Goal: Task Accomplishment & Management: Use online tool/utility

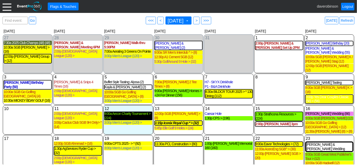
click at [135, 111] on div "9:00a Aecon Charity Tournament > (224)" at bounding box center [128, 115] width 48 height 9
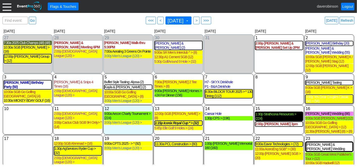
click at [271, 112] on div "1:30p Strathcona Resources > (224)" at bounding box center [279, 116] width 47 height 9
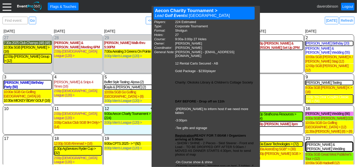
click at [136, 121] on div "12 Tuesday 9:00a Aecon Charity Tournament > (224) Aecon Charity Tournament > Le…" at bounding box center [128, 119] width 50 height 29
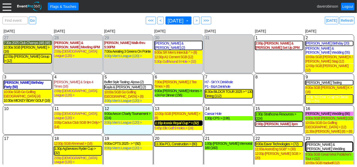
click at [180, 121] on div "1:15p Iconix Royal Cup * > (32)" at bounding box center [178, 123] width 47 height 4
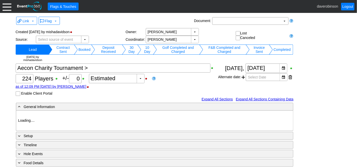
type input "Heritage Pointe Golf Club"
type input "Corporate Tournament"
type input "Scramble"
type input "Shotgun"
type input "Black"
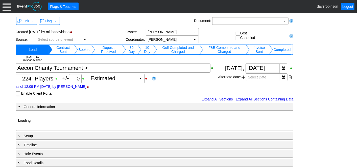
type input "Red"
type input "1082788"
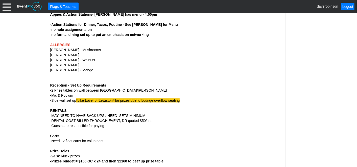
scroll to position [687, 0]
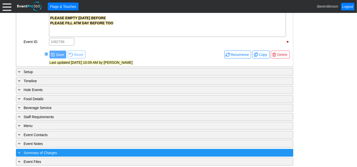
click at [69, 150] on div "+ Summary of Charges" at bounding box center [144, 153] width 254 height 6
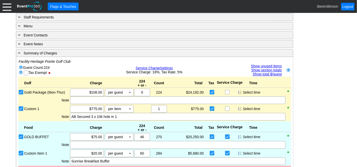
scroll to position [815, 0]
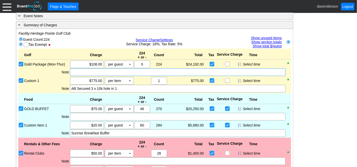
click at [196, 69] on div at bounding box center [177, 72] width 215 height 8
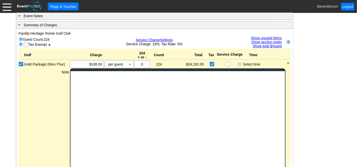
scroll to position [0, 0]
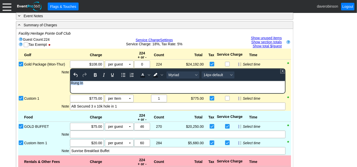
drag, startPoint x: 85, startPoint y: 84, endPoint x: 66, endPoint y: 80, distance: 19.4
click at [71, 81] on html "Rung In" at bounding box center [178, 84] width 214 height 7
click at [95, 73] on icon "Bold" at bounding box center [95, 75] width 3 height 4
click at [161, 73] on span "Background color Black" at bounding box center [162, 74] width 4 height 7
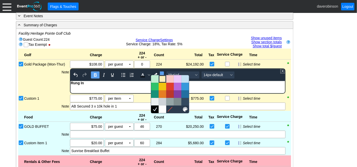
click at [162, 79] on div at bounding box center [163, 79] width 6 height 6
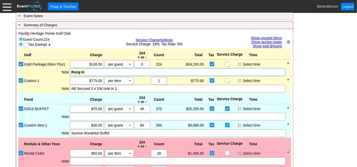
click at [48, 81] on div "Golf Charge 224 + or - Count Total Tax Service Charge Time Bronze Package (Mon-…" at bounding box center [154, 71] width 273 height 44
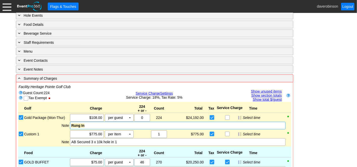
scroll to position [787, 0]
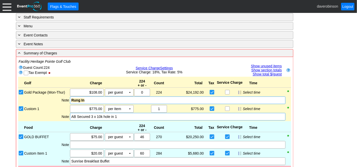
click at [134, 114] on div "AB Secured 3 x 10k hole in 1" at bounding box center [177, 116] width 213 height 5
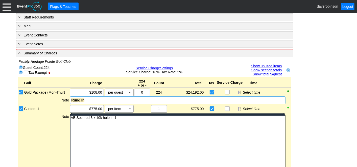
scroll to position [0, 0]
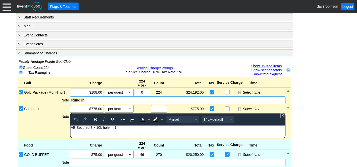
click at [126, 129] on div "AB Secured 3 x 10k hole in 1" at bounding box center [178, 127] width 214 height 4
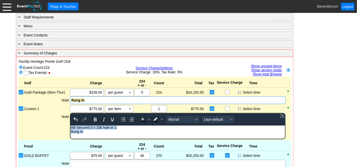
drag, startPoint x: 84, startPoint y: 133, endPoint x: 44, endPoint y: 125, distance: 40.7
click at [71, 125] on html "AB Secured 3 x 10k hole in 1 Rung In" at bounding box center [178, 130] width 214 height 11
click at [97, 134] on body "AB Secured 3 x 10k hole in 1 Rung In" at bounding box center [178, 130] width 214 height 11
drag, startPoint x: 85, startPoint y: 132, endPoint x: 78, endPoint y: 125, distance: 10.0
click at [71, 131] on html "AB Secured 3 x 10k hole in 1 Rung In" at bounding box center [178, 130] width 214 height 11
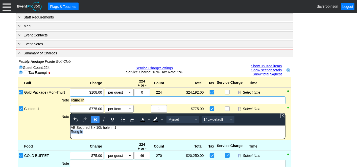
click at [98, 116] on button "Bold" at bounding box center [95, 119] width 9 height 7
click at [161, 118] on icon "Background color Black" at bounding box center [162, 119] width 3 height 3
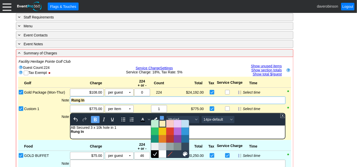
click at [162, 122] on div at bounding box center [163, 124] width 6 height 6
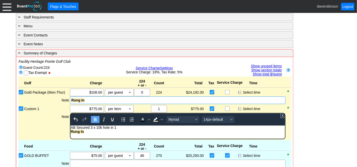
click at [37, 114] on div "Note" at bounding box center [47, 126] width 46 height 26
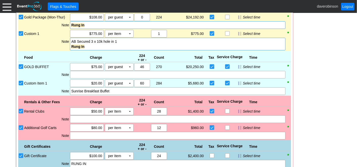
scroll to position [871, 0]
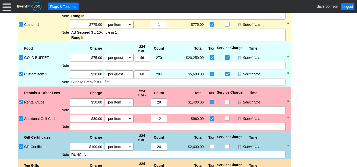
click at [102, 123] on div at bounding box center [177, 127] width 215 height 8
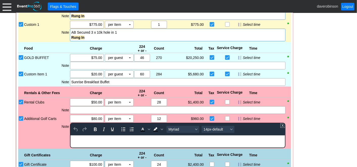
scroll to position [0, 0]
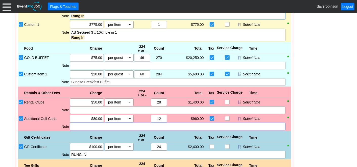
drag, startPoint x: 97, startPoint y: 36, endPoint x: 51, endPoint y: 29, distance: 46.8
click at [51, 29] on div "Note AB Secured 3 x 10k hole in 1 Rung In" at bounding box center [157, 35] width 267 height 13
drag, startPoint x: 90, startPoint y: 35, endPoint x: 60, endPoint y: 35, distance: 30.3
click at [60, 35] on div "Note AB Secured 3 x 10k hole in 1 Rung In" at bounding box center [157, 35] width 267 height 13
click at [89, 36] on div "Rung In" at bounding box center [177, 37] width 213 height 5
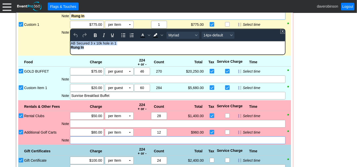
drag, startPoint x: 91, startPoint y: 47, endPoint x: 50, endPoint y: 44, distance: 41.1
click at [71, 44] on html "AB Secured 3 x 10k hole in 1 Rung In" at bounding box center [178, 46] width 214 height 11
click at [88, 50] on body "AB Secured 3 x 10k hole in 1 Rung In" at bounding box center [178, 46] width 214 height 11
drag, startPoint x: 87, startPoint y: 49, endPoint x: 70, endPoint y: 47, distance: 17.8
click at [71, 47] on html "AB Secured 3 x 10k hole in 1 Rung In" at bounding box center [178, 46] width 214 height 11
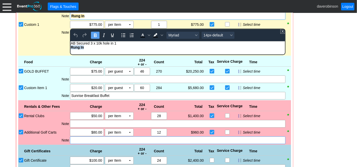
copy strong "Rung In"
click at [93, 138] on div "Golf Charge 224 + or - Count Total Tax Service Charge Time Bronze Package (Mon-…" at bounding box center [154, 139] width 273 height 294
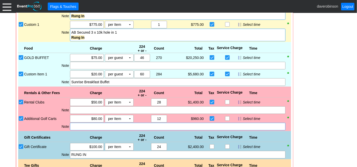
click at [81, 125] on div at bounding box center [177, 127] width 215 height 8
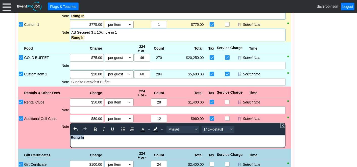
drag, startPoint x: 83, startPoint y: 138, endPoint x: 41, endPoint y: 131, distance: 43.0
click at [71, 135] on html "Rung In" at bounding box center [178, 138] width 214 height 7
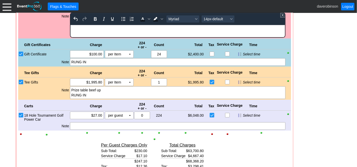
scroll to position [983, 0]
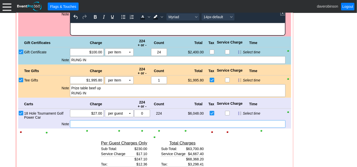
click at [92, 121] on div "Golf Charge 224 + or - Count Total Tax Service Charge Time Bronze Package (Mon-…" at bounding box center [154, 29] width 273 height 298
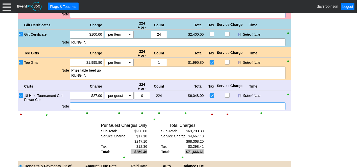
click at [89, 102] on div at bounding box center [177, 106] width 215 height 8
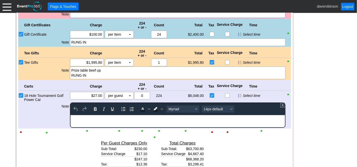
scroll to position [0, 0]
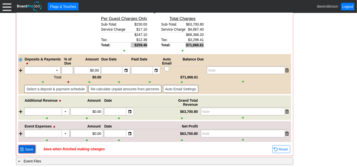
click at [24, 147] on span "Save" at bounding box center [29, 149] width 10 height 5
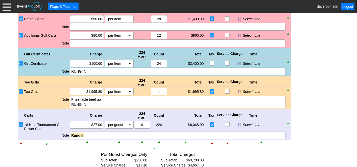
scroll to position [1034, 0]
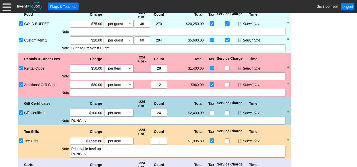
scroll to position [848, 0]
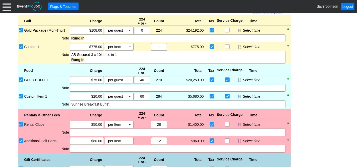
click at [92, 85] on div at bounding box center [177, 88] width 215 height 8
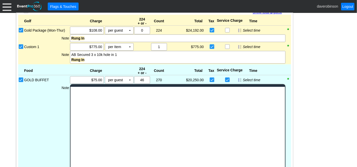
scroll to position [0, 0]
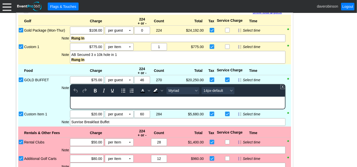
paste body "Rich Text Area. Press ALT-0 for help."
click at [72, 119] on div "Golf Charge 224 + or - Count Total Tax Service Charge Time Bronze Package (Mon-…" at bounding box center [154, 164] width 273 height 298
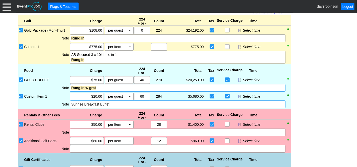
click at [71, 101] on div "Sunrise Breakfast Buffet" at bounding box center [177, 104] width 215 height 8
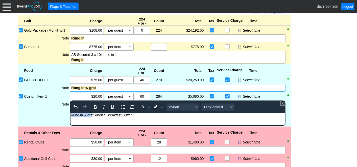
drag, startPoint x: 93, startPoint y: 116, endPoint x: 61, endPoint y: 114, distance: 31.1
click at [71, 114] on html "Rung in w/gratSunrise Breakfast Buffet" at bounding box center [178, 116] width 214 height 7
click at [85, 115] on div "Rung In tSunrise Breakfast Buffet" at bounding box center [178, 115] width 214 height 4
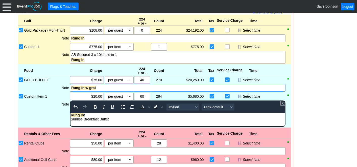
click at [88, 116] on div "Rung In t" at bounding box center [178, 115] width 214 height 4
click at [88, 116] on div "Rung In" at bounding box center [178, 115] width 214 height 4
click at [53, 112] on div "Golf Charge 224 + or - Count Total Tax Service Charge Time Bronze Package (Mon-…" at bounding box center [154, 164] width 273 height 299
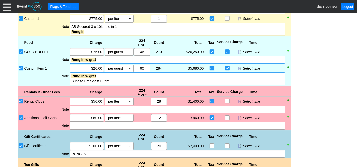
scroll to position [905, 0]
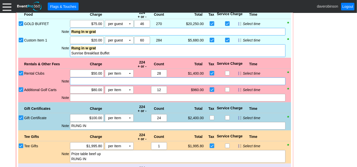
click at [76, 81] on div at bounding box center [177, 81] width 215 height 8
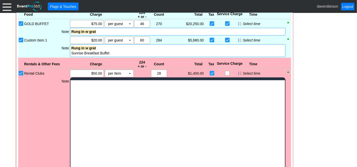
scroll to position [0, 0]
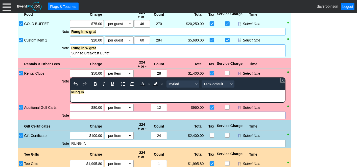
click at [75, 111] on div "Golf Charge 224 + or - Count Total Tax Service Charge Time Bronze Package (Mon-…" at bounding box center [154, 110] width 273 height 303
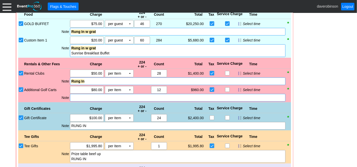
click at [75, 97] on div at bounding box center [177, 98] width 215 height 8
click at [53, 108] on div "Golf Charge 224 + or - Count Total Tax Service Charge Time Bronze Package (Mon-…" at bounding box center [154, 102] width 273 height 286
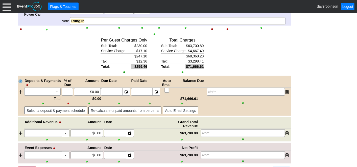
scroll to position [1095, 0]
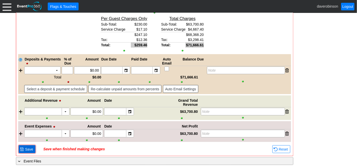
click at [25, 147] on span "Save" at bounding box center [29, 149] width 10 height 5
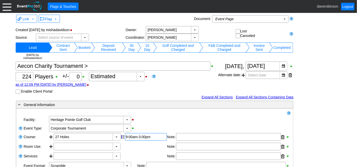
scroll to position [28, 0]
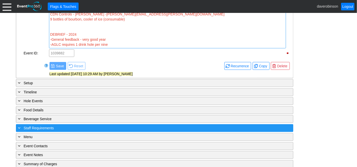
scroll to position [487, 0]
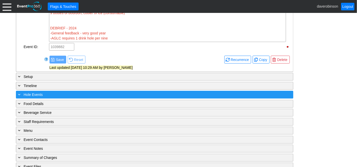
click at [20, 92] on span at bounding box center [19, 94] width 5 height 5
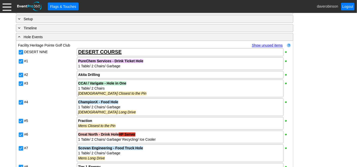
scroll to position [459, 0]
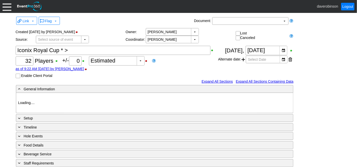
type input "Heritage Pointe Golf Club"
type input "Corporate Tournament"
type input "Individual"
type input "Single Tee"
type input "Black"
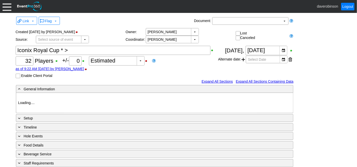
type input "Red"
type input "1160252"
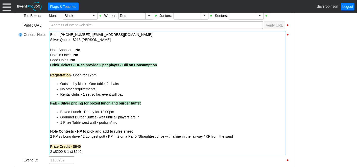
scroll to position [186, 0]
